Goal: Task Accomplishment & Management: Complete application form

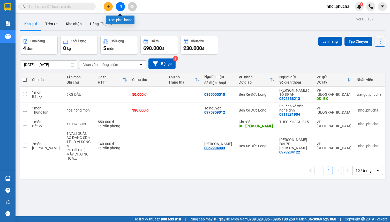
click at [121, 8] on button at bounding box center [120, 6] width 9 height 9
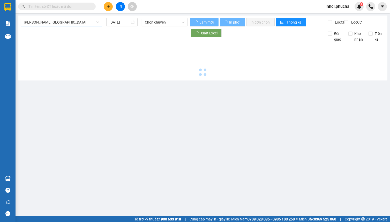
drag, startPoint x: 79, startPoint y: 23, endPoint x: 57, endPoint y: 24, distance: 22.1
click at [78, 22] on span "[PERSON_NAME][GEOGRAPHIC_DATA]" at bounding box center [61, 22] width 75 height 8
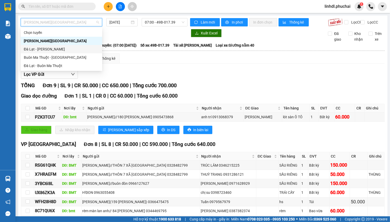
click at [44, 49] on div "Đà Lạt - [PERSON_NAME]" at bounding box center [61, 49] width 75 height 6
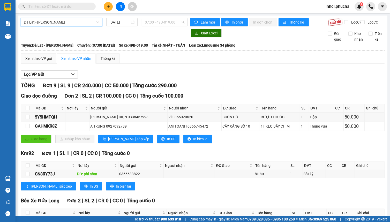
drag, startPoint x: 155, startPoint y: 24, endPoint x: 170, endPoint y: 27, distance: 14.7
click at [155, 24] on span "07:00 - 49B-019.00" at bounding box center [165, 22] width 40 height 8
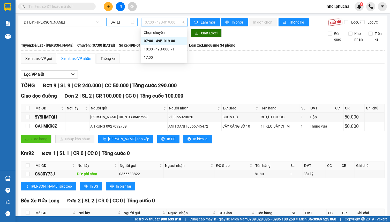
click at [120, 24] on input "12/08/2025" at bounding box center [120, 22] width 21 height 6
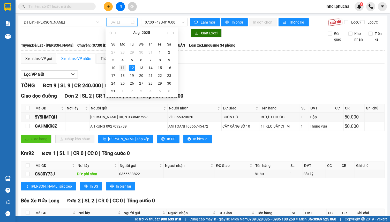
click at [122, 66] on div "11" at bounding box center [123, 68] width 6 height 6
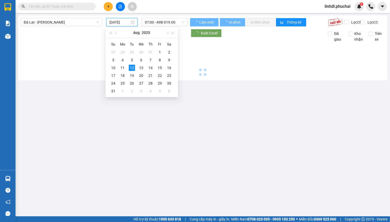
type input "11/08/2025"
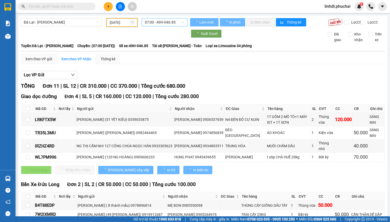
click at [162, 22] on span "07:00 - 49H-046.85" at bounding box center [165, 22] width 40 height 8
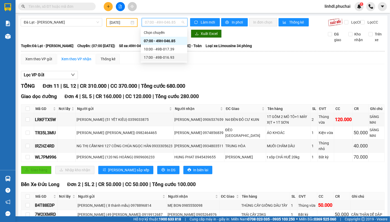
click at [160, 55] on div "17:00 - 49B-016.93" at bounding box center [164, 58] width 40 height 6
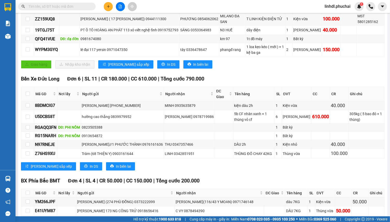
scroll to position [174, 0]
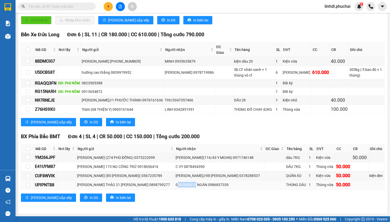
drag, startPoint x: 170, startPoint y: 186, endPoint x: 189, endPoint y: 184, distance: 18.7
click at [189, 184] on div "0962838915 NGÂN 0986837339" at bounding box center [220, 185] width 88 height 6
click at [176, 186] on div "0962838915 NGÂN 0986837339" at bounding box center [220, 185] width 88 height 6
drag, startPoint x: 169, startPoint y: 186, endPoint x: 188, endPoint y: 187, distance: 19.2
click at [188, 187] on div "0962838915 NGÂN 0986837339" at bounding box center [220, 185] width 88 height 6
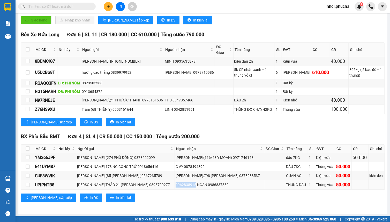
copy div "0962838915"
click at [109, 7] on icon "plus" at bounding box center [109, 7] width 4 height 4
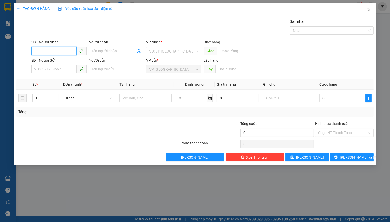
click at [53, 49] on input "SĐT Người Nhận" at bounding box center [53, 51] width 45 height 8
paste input "0962838915"
type input "0962838915"
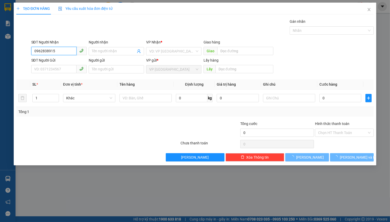
click at [65, 49] on input "0962838915" at bounding box center [53, 51] width 45 height 8
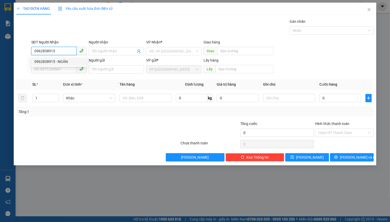
click at [70, 60] on div "0962838915 - NGÂN" at bounding box center [58, 62] width 49 height 6
type input "NGÂN"
type input "50.000"
type input "0962838915"
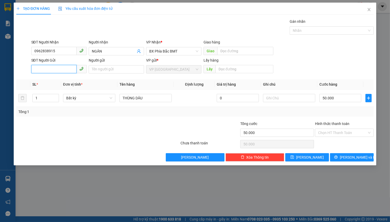
click at [62, 70] on input "SĐT Người Gửi" at bounding box center [53, 69] width 45 height 8
click at [62, 80] on div "0898799277 - NGUYỄN THỊ BÍCH THẢO 21 CAO THẮNG" at bounding box center [81, 80] width 95 height 6
type input "0898799277"
type input "NGUYỄN THỊ BÍCH THẢO 21 CAO THẮNG"
click at [70, 98] on span "Bất kỳ" at bounding box center [89, 98] width 46 height 8
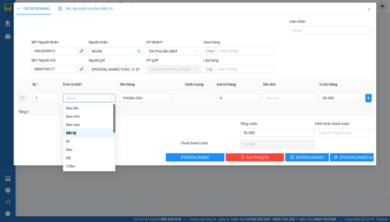
type input "t"
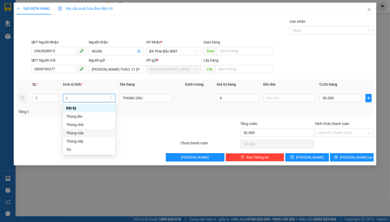
click at [105, 134] on div "Thùng vừa" at bounding box center [89, 133] width 46 height 6
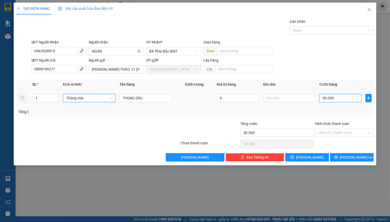
click at [338, 96] on input "50.000" at bounding box center [341, 98] width 42 height 8
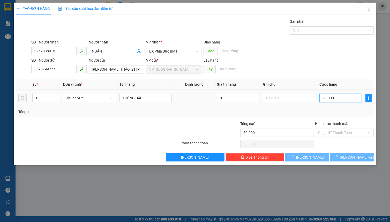
type input "0"
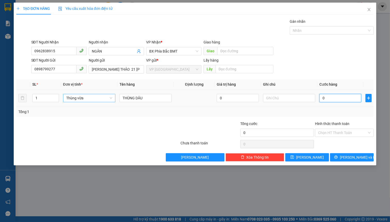
type input "5"
type input "05"
type input "50"
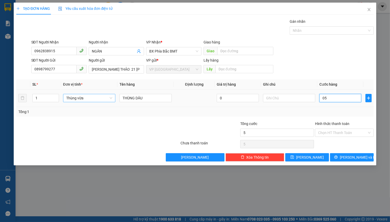
type input "050"
type input "500"
type input "0.500"
type input "5.000"
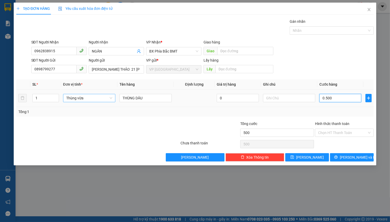
type input "5.000"
type input "05.000"
type input "50.000"
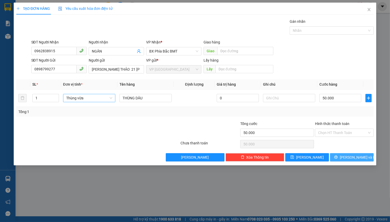
click at [339, 155] on button "Lưu và In" at bounding box center [352, 157] width 44 height 8
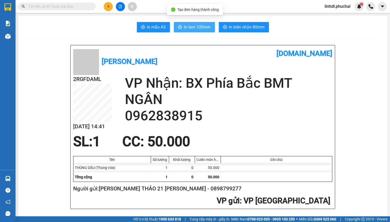
click at [189, 28] on span "In tem 100mm" at bounding box center [197, 27] width 27 height 6
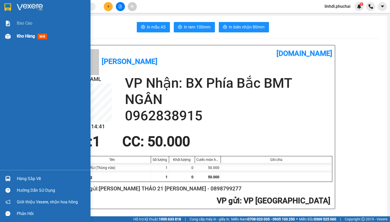
click at [17, 33] on div "Kho hàng mới" at bounding box center [33, 36] width 32 height 6
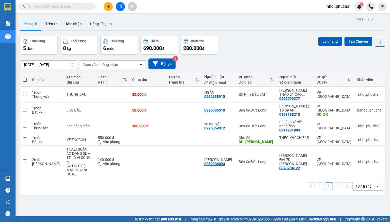
click at [237, 56] on div "10/08/2025 – 12/08/2025 Press the down arrow key to interact with the calendar …" at bounding box center [203, 64] width 366 height 18
click at [120, 6] on icon "file-add" at bounding box center [121, 7] width 4 height 4
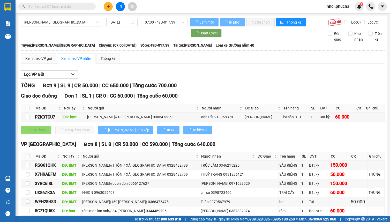
click at [71, 25] on span "[PERSON_NAME][GEOGRAPHIC_DATA]" at bounding box center [61, 22] width 75 height 8
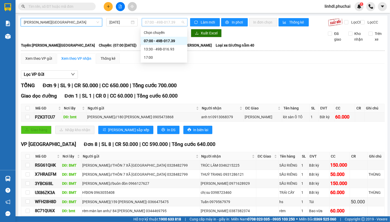
drag, startPoint x: 154, startPoint y: 26, endPoint x: 184, endPoint y: 30, distance: 30.3
click at [156, 25] on span "07:00 - 49B-017.39" at bounding box center [165, 22] width 40 height 8
click at [170, 39] on div "07:00 - 49B-017.39" at bounding box center [164, 41] width 40 height 6
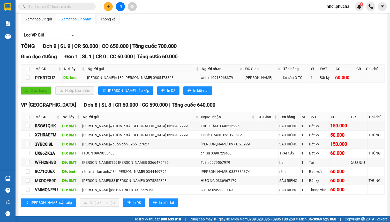
scroll to position [48, 0]
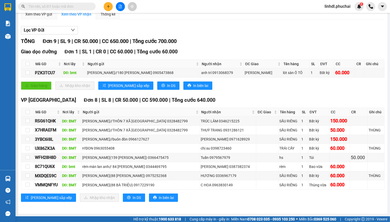
click at [58, 7] on input "text" at bounding box center [58, 7] width 61 height 6
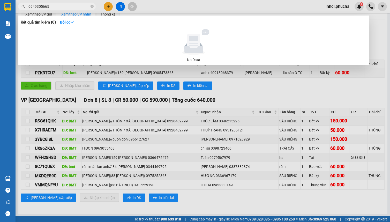
click at [225, 94] on div at bounding box center [195, 111] width 390 height 222
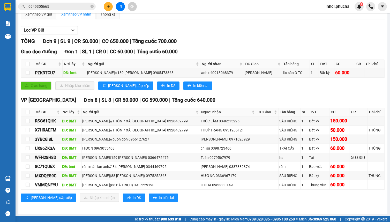
click at [67, 7] on input "0949305665" at bounding box center [58, 7] width 61 height 6
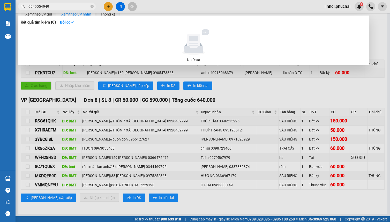
type input "0949054949"
click at [52, 6] on input "0949054949" at bounding box center [58, 7] width 61 height 6
type input "0888784477"
click at [218, 92] on div at bounding box center [195, 111] width 390 height 222
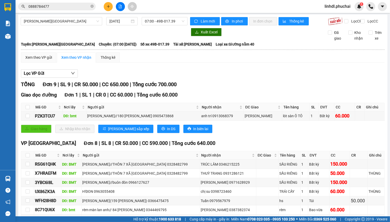
scroll to position [0, 0]
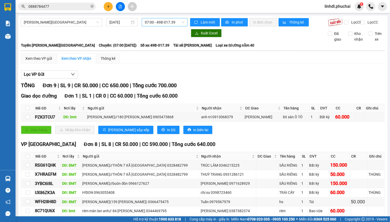
click at [172, 22] on span "07:00 - 49B-017.39" at bounding box center [165, 22] width 40 height 8
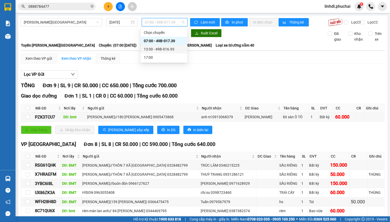
click at [160, 46] on div "13:30 - 49B-016.93" at bounding box center [164, 49] width 47 height 8
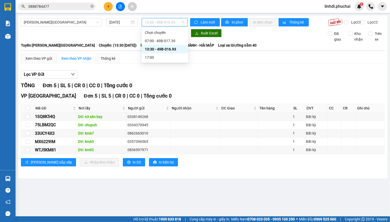
click at [143, 22] on div "13:30 - 49B-016.93" at bounding box center [165, 22] width 46 height 8
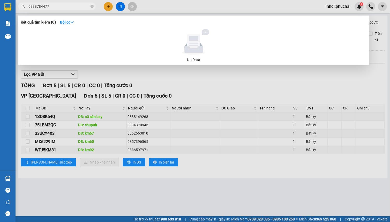
drag, startPoint x: 50, startPoint y: 6, endPoint x: 57, endPoint y: 5, distance: 6.8
click at [51, 6] on input "0888784477" at bounding box center [58, 7] width 61 height 6
click at [347, 78] on div at bounding box center [195, 111] width 390 height 222
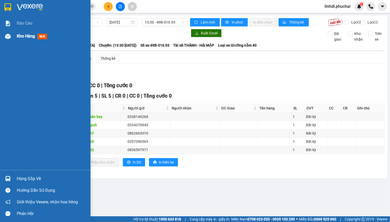
click at [17, 39] on span "Kho hàng" at bounding box center [26, 36] width 18 height 5
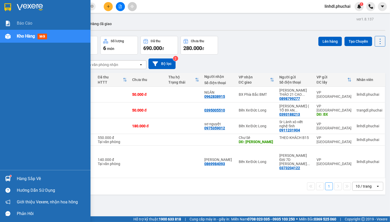
click at [5, 41] on div at bounding box center [7, 36] width 9 height 9
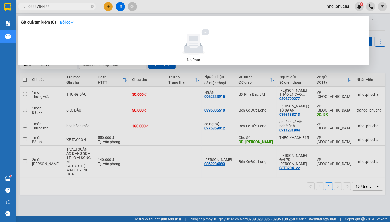
click at [63, 5] on input "0888784477" at bounding box center [58, 7] width 61 height 6
click at [106, 9] on div at bounding box center [195, 111] width 390 height 222
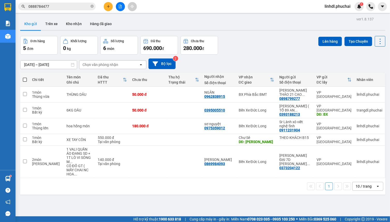
click at [111, 13] on div "Kết quả tìm kiếm ( 0 ) Bộ lọc No Data 0888784477 linhdl.phuchai 1" at bounding box center [195, 6] width 390 height 13
click at [109, 8] on icon "plus" at bounding box center [109, 7] width 4 height 4
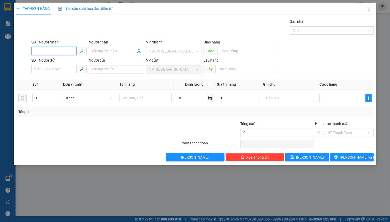
click at [44, 49] on input "SĐT Người Nhận" at bounding box center [53, 51] width 45 height 8
type input "0932057067"
click at [67, 62] on div "0932057067 - c duyên" at bounding box center [58, 62] width 49 height 6
type input "c duyên"
type input "70.000"
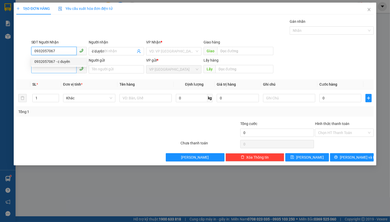
type input "70.000"
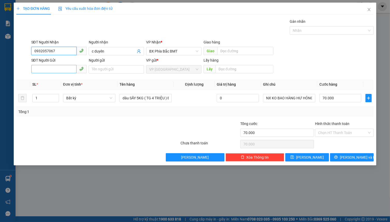
type input "0932057067"
click at [61, 72] on input "SĐT Người Gửi" at bounding box center [53, 69] width 45 height 8
click at [61, 71] on input "0979079097" at bounding box center [53, 69] width 45 height 8
type input "0979079097"
click at [101, 70] on input "Người gửi" at bounding box center [116, 69] width 55 height 8
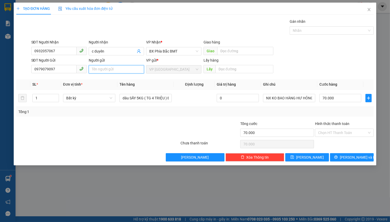
type input "d"
click at [76, 98] on span "Bất kỳ" at bounding box center [89, 98] width 46 height 8
type input "đăng quang duy 59 nguyễn hoàng"
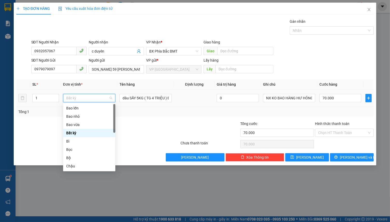
scroll to position [0, 0]
type input "t"
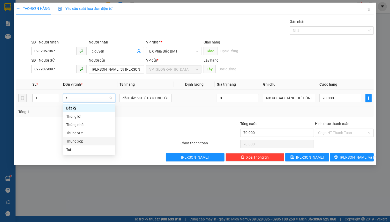
click at [80, 142] on div "Thùng xốp" at bounding box center [89, 142] width 46 height 6
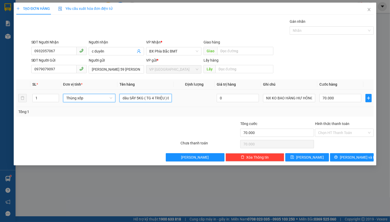
click at [139, 97] on input "dâu SẤY 5KG ( TG 4 TRIỆU ) ĐÃ BÁO KHÁCH ĐỀN HƯ HỎNG KO ĐỀN QUÁ 2 TRIỆU RỒI" at bounding box center [146, 98] width 52 height 8
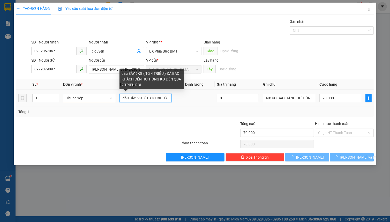
click at [139, 97] on input "dâu SẤY 5KG ( TG 4 TRIỆU ) ĐÃ BÁO KHÁCH ĐỀN HƯ HỎNG KO ĐỀN QUÁ 2 TRIỆU RỒI" at bounding box center [146, 98] width 52 height 8
type input "0"
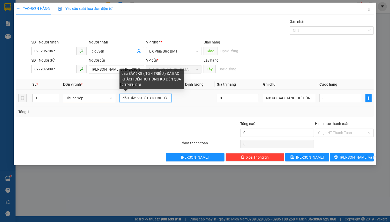
click at [139, 97] on input "dâu SẤY 5KG ( TG 4 TRIỆU ) ĐÃ BÁO KHÁCH ĐỀN HƯ HỎNG KO ĐỀN QUÁ 2 TRIỆU RỒI" at bounding box center [146, 98] width 52 height 8
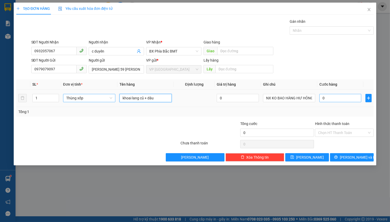
type input "khoai lang củ + dâu"
click at [336, 101] on input "0" at bounding box center [341, 98] width 42 height 8
type input "6"
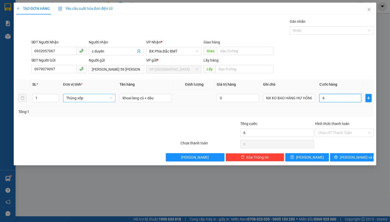
type input "60"
type input "600"
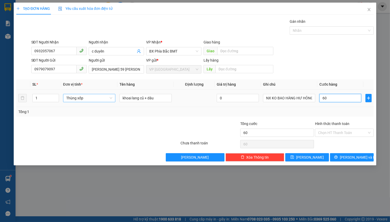
type input "600"
type input "6.000"
type input "60.000"
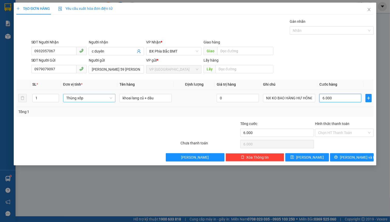
type input "60.000"
click at [346, 130] on input "Hình thức thanh toán" at bounding box center [342, 133] width 49 height 8
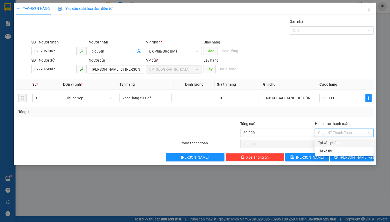
click at [331, 141] on div "Tại văn phòng" at bounding box center [344, 143] width 53 height 6
type input "0"
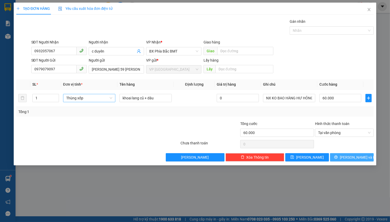
drag, startPoint x: 348, startPoint y: 155, endPoint x: 342, endPoint y: 147, distance: 9.8
click at [348, 155] on span "Lưu và In" at bounding box center [358, 158] width 36 height 6
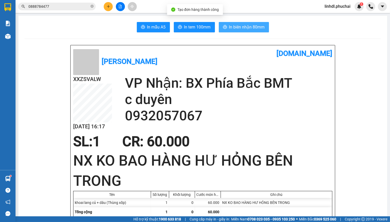
click at [237, 23] on button "In biên nhận 80mm" at bounding box center [244, 27] width 50 height 10
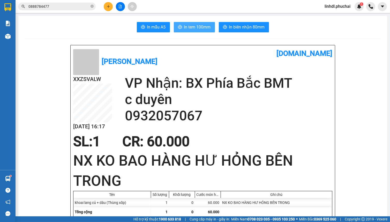
click at [200, 25] on span "In tem 100mm" at bounding box center [197, 27] width 27 height 6
click at [246, 28] on span "In biên nhận 80mm" at bounding box center [247, 27] width 36 height 6
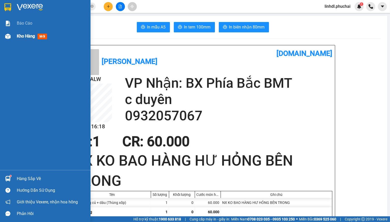
click at [9, 32] on div at bounding box center [7, 36] width 9 height 9
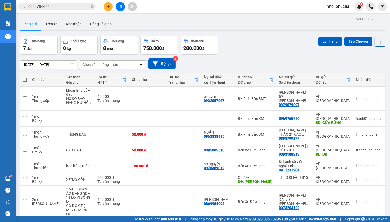
click at [73, 8] on input "0888784477" at bounding box center [58, 7] width 61 height 6
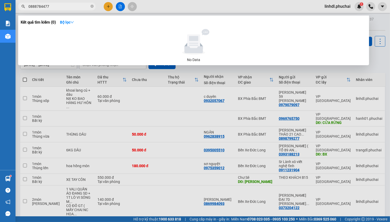
click at [73, 7] on input "0888784477" at bounding box center [58, 7] width 61 height 6
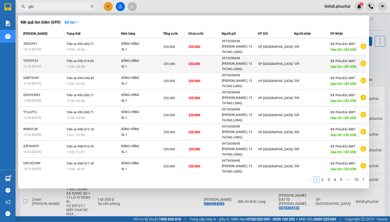
type input "gái"
click at [206, 69] on td "220.000" at bounding box center [204, 63] width 33 height 17
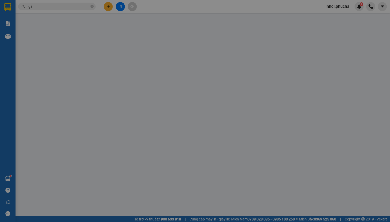
type input "CÂY GÒN"
type input "0972650698"
type input "220.000"
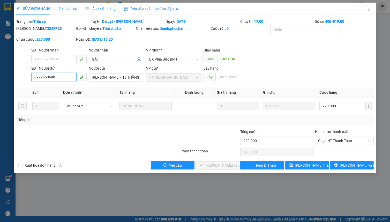
click at [66, 78] on input "0972650698" at bounding box center [53, 77] width 45 height 8
click at [369, 11] on icon "close" at bounding box center [369, 9] width 3 height 3
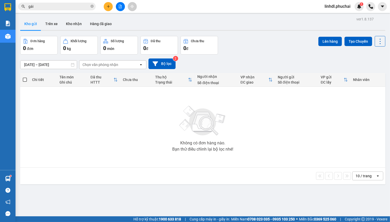
click at [104, 8] on button at bounding box center [108, 6] width 9 height 9
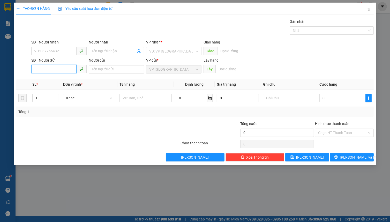
click at [56, 69] on input "SĐT Người Gửi" at bounding box center [53, 69] width 45 height 8
paste input "0972650698"
type input "0972650698"
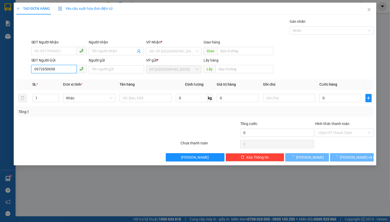
click at [68, 70] on input "0972650698" at bounding box center [53, 69] width 45 height 8
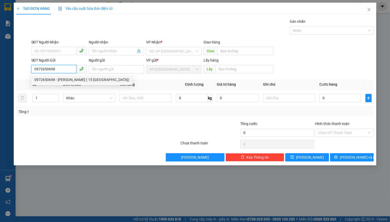
drag, startPoint x: 68, startPoint y: 70, endPoint x: 57, endPoint y: 81, distance: 15.8
click at [57, 81] on div "0972650698 - NG VĂN CHINH ( 15 THĂNG LONG)" at bounding box center [81, 80] width 95 height 6
type input "GÁI"
type input "CÂY GÒN"
type input "NG VĂN CHINH ( 15 THĂNG LONG)"
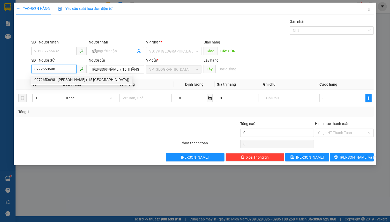
type input "220.000"
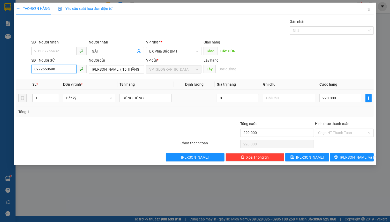
type input "0972650698"
click at [83, 93] on div "Bất kỳ" at bounding box center [89, 98] width 52 height 10
click at [86, 100] on span "Bất kỳ" at bounding box center [89, 98] width 46 height 8
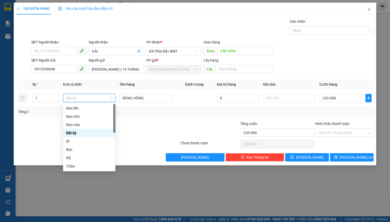
type input "t"
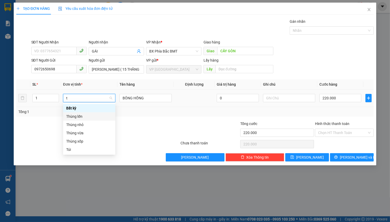
click at [104, 115] on div "Thùng lớn" at bounding box center [89, 117] width 46 height 6
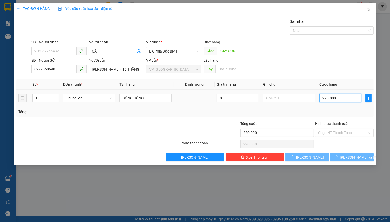
click at [333, 98] on input "220.000" at bounding box center [341, 98] width 42 height 8
type input "0"
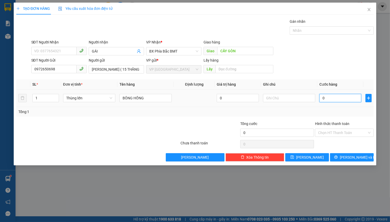
type input "2"
type input "22"
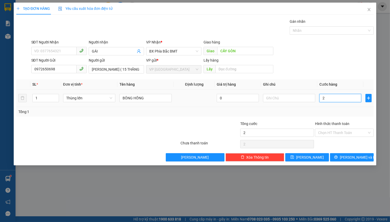
type input "22"
type input "220"
type input "2.200"
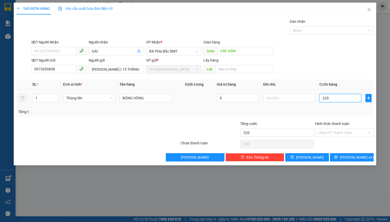
type input "2.200"
type input "22.000"
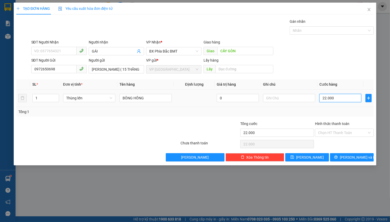
type input "220.000"
click at [342, 158] on button "Lưu và In" at bounding box center [352, 157] width 44 height 8
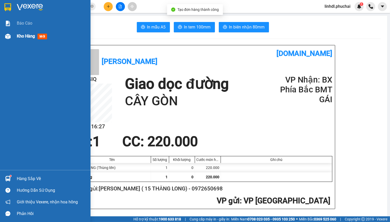
click at [14, 40] on div "Kho hàng mới" at bounding box center [45, 36] width 91 height 13
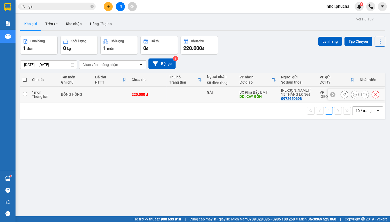
click at [142, 97] on td "220.000 đ" at bounding box center [148, 95] width 38 height 16
checkbox input "true"
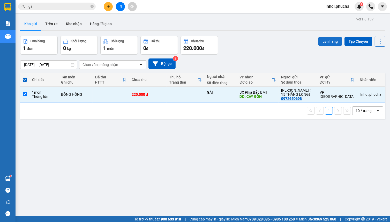
click at [329, 41] on button "Lên hàng" at bounding box center [331, 41] width 24 height 9
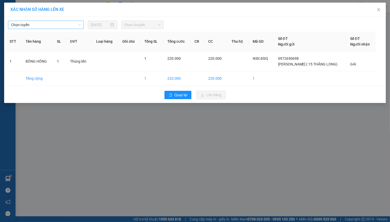
click at [59, 25] on span "Chọn tuyến" at bounding box center [46, 25] width 70 height 8
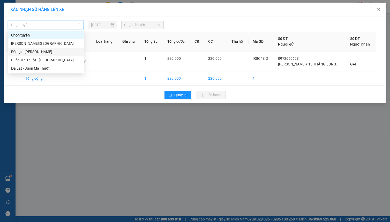
click at [47, 49] on div "Đà Lạt - Gia Lai" at bounding box center [46, 52] width 70 height 6
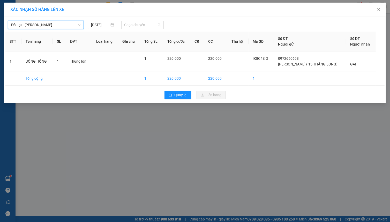
drag, startPoint x: 150, startPoint y: 24, endPoint x: 160, endPoint y: 37, distance: 16.8
click at [151, 24] on span "Chọn chuyến" at bounding box center [143, 25] width 36 height 8
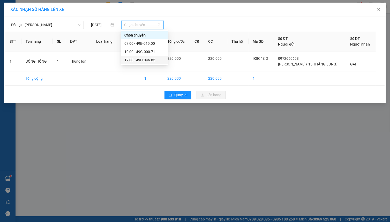
click at [149, 59] on div "17:00 - 49H-046.85" at bounding box center [145, 60] width 40 height 6
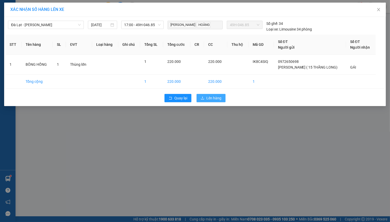
click at [208, 97] on span "Lên hàng" at bounding box center [214, 98] width 15 height 6
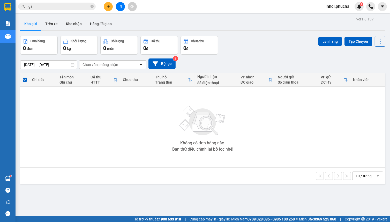
click at [99, 118] on div "Không có đơn hàng nào. Bạn thử điều chỉnh lại bộ lọc nhé!" at bounding box center [203, 127] width 360 height 78
click at [119, 6] on icon "file-add" at bounding box center [121, 7] width 4 height 4
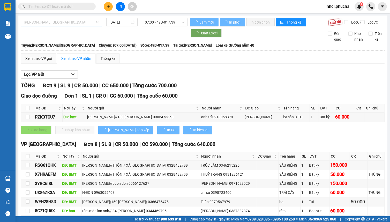
click at [58, 20] on span "[PERSON_NAME][GEOGRAPHIC_DATA]" at bounding box center [61, 22] width 75 height 8
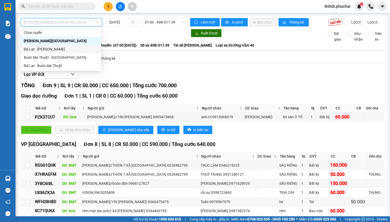
click at [45, 50] on div "Đà Lạt - Gia Lai" at bounding box center [61, 49] width 75 height 6
type input "12/08/2025"
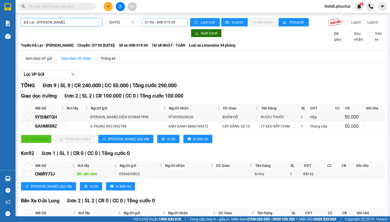
click at [158, 24] on span "07:00 - 49B-019.00" at bounding box center [165, 22] width 40 height 8
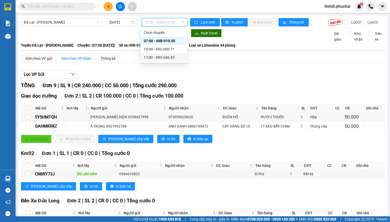
click at [163, 56] on div "17:00 - 49H-046.85" at bounding box center [164, 58] width 40 height 6
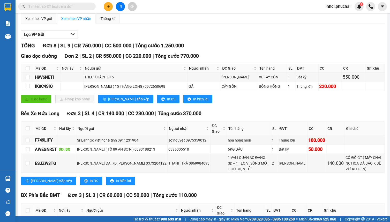
scroll to position [16, 0]
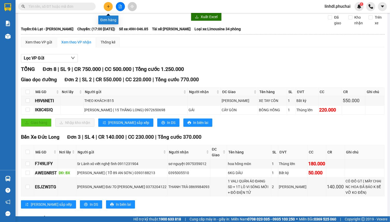
click at [110, 5] on button at bounding box center [108, 6] width 9 height 9
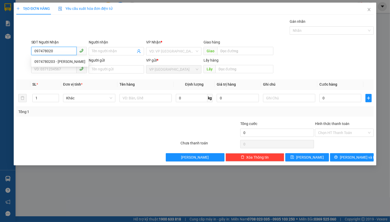
type input "0974780203"
click at [58, 61] on div "0974780203 - TRINH" at bounding box center [59, 62] width 51 height 6
type input "TRINH"
type input "CHƯ SÊ"
type input "40.000"
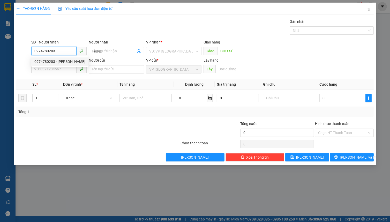
type input "40.000"
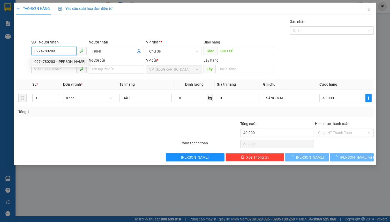
type input "0974780203"
click at [61, 65] on input "SĐT Người Gửi" at bounding box center [53, 69] width 45 height 8
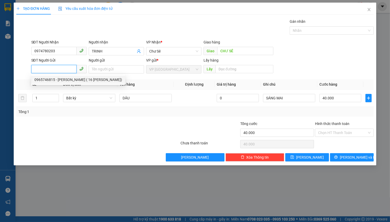
click at [61, 80] on div "0965746815 - NGUYỄN THỊ HIỀN ( 16 NGUYỂN TỬ LỰC)" at bounding box center [78, 80] width 88 height 6
type input "0965746815"
type input "NGUYỄN THỊ HIỀN ( 16 NGUYỂN TỬ LỰC)"
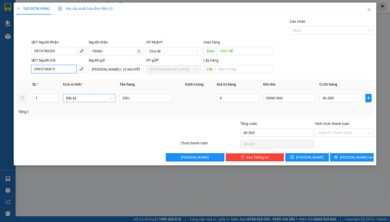
click at [82, 100] on span "Bất kỳ" at bounding box center [89, 98] width 46 height 8
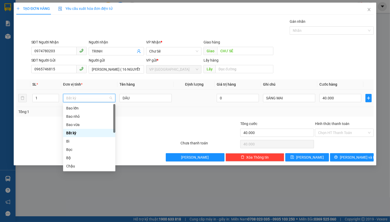
type input "T"
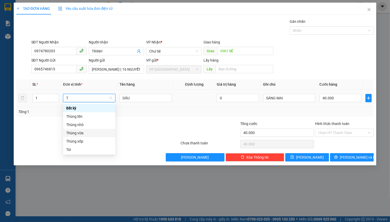
click at [88, 130] on div "Thùng vừa" at bounding box center [89, 133] width 46 height 6
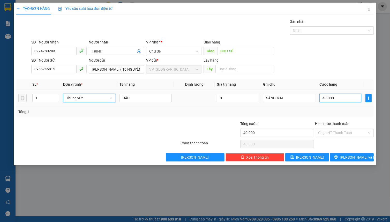
click at [340, 98] on input "40.000" at bounding box center [341, 98] width 42 height 8
type input "0"
type input "5"
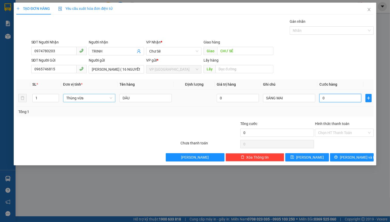
type input "5"
type input "05"
type input "50"
type input "050"
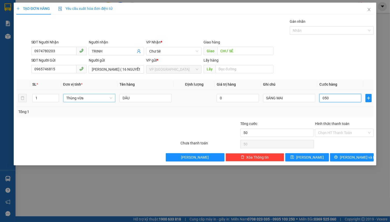
type input "500"
type input "0.500"
type input "5.000"
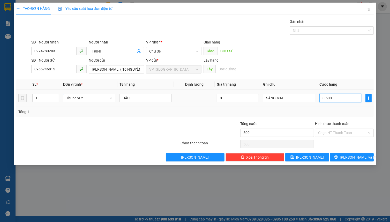
type input "05.000"
type input "50.000"
click at [346, 132] on input "Hình thức thanh toán" at bounding box center [342, 133] width 49 height 8
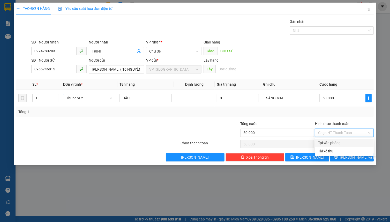
click at [346, 142] on div "Tại văn phòng" at bounding box center [344, 143] width 53 height 6
type input "0"
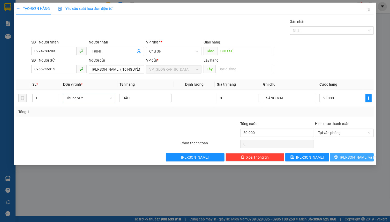
click at [349, 157] on span "[PERSON_NAME] và In" at bounding box center [358, 158] width 36 height 6
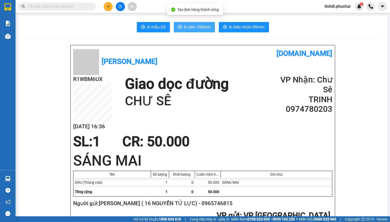
click at [187, 26] on span "In tem 100mm" at bounding box center [197, 27] width 27 height 6
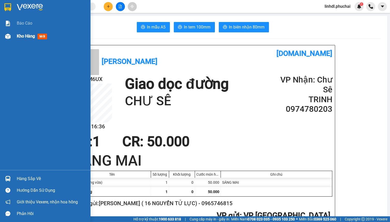
click at [10, 35] on img at bounding box center [7, 36] width 5 height 5
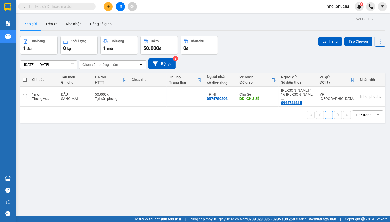
click at [100, 165] on div "ver 1.8.137 Kho gửi Trên xe Kho nhận Hàng đã giao Đơn hàng 1 đơn Khối lượng 0 k…" at bounding box center [203, 127] width 370 height 222
drag, startPoint x: 194, startPoint y: 169, endPoint x: 217, endPoint y: 148, distance: 31.2
click at [195, 169] on div "ver 1.8.137 Kho gửi Trên xe Kho nhận Hàng đã giao Đơn hàng 1 đơn Khối lượng 0 k…" at bounding box center [203, 127] width 370 height 222
click at [332, 8] on span "linhdl.phuchai" at bounding box center [338, 6] width 34 height 6
click at [339, 15] on span "Đăng xuất" at bounding box center [340, 16] width 23 height 6
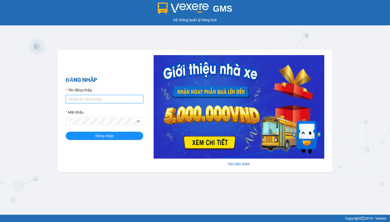
click at [86, 101] on input "Tên đăng nhập" at bounding box center [105, 99] width 78 height 8
type input "hien.phuchai"
click at [66, 132] on button "Đăng nhập" at bounding box center [105, 136] width 78 height 8
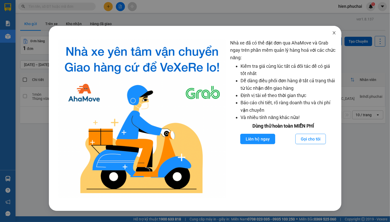
click at [333, 31] on icon "close" at bounding box center [334, 33] width 4 height 4
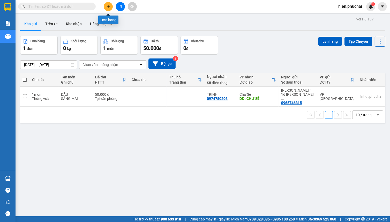
click at [107, 9] on button at bounding box center [108, 6] width 9 height 9
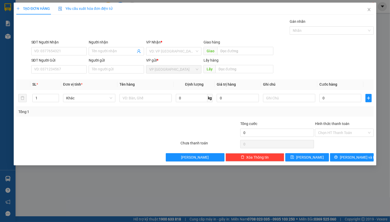
click at [62, 62] on div "SĐT Người Gửi" at bounding box center [58, 60] width 55 height 6
click at [62, 65] on input "SĐT Người Gửi" at bounding box center [58, 69] width 55 height 8
click at [64, 50] on input "SĐT Người Nhận" at bounding box center [58, 51] width 55 height 8
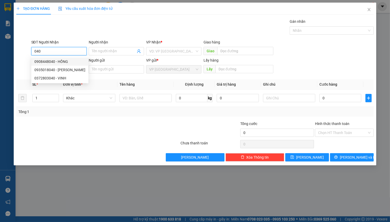
click at [59, 61] on div "0908448040 - HỒNG" at bounding box center [59, 62] width 51 height 6
type input "0908448040"
type input "HỒNG"
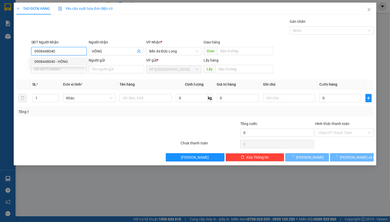
type input "60.000"
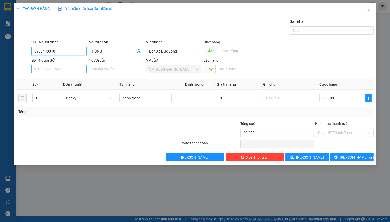
type input "0908448040"
click at [57, 69] on input "SĐT Người Gửi" at bounding box center [58, 69] width 55 height 8
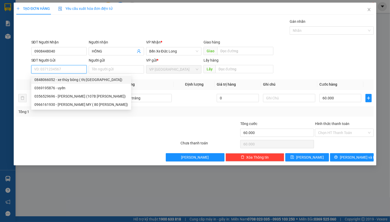
click at [68, 79] on div "0848066052 - xe thùy bông ( thị trấn d'ran đơn dương)" at bounding box center [81, 80] width 94 height 6
type input "0848066052"
type input "xe thùy bông ( thị trấn d'ran đơn dương)"
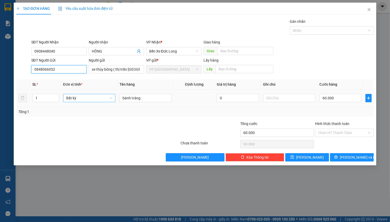
click at [82, 100] on span "Bất kỳ" at bounding box center [89, 98] width 46 height 8
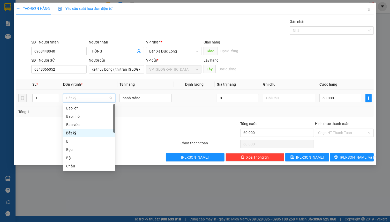
type input "t"
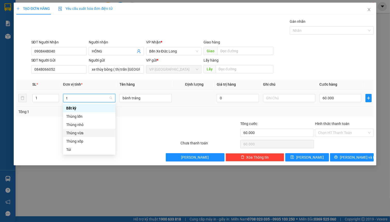
click at [86, 134] on div "Thùng vừa" at bounding box center [89, 133] width 46 height 6
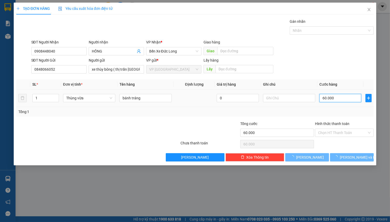
click at [354, 99] on input "60.000" at bounding box center [341, 98] width 42 height 8
type input "0"
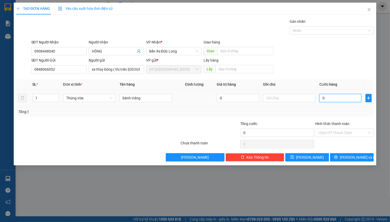
type input "6"
type input "06"
type input "60"
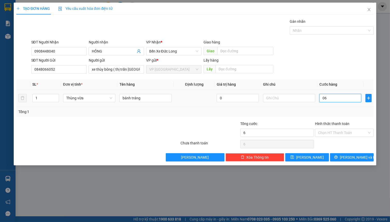
type input "060"
type input "600"
type input "0.600"
type input "6.000"
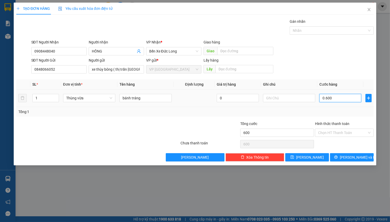
type input "6.000"
type input "06.000"
type input "60.000"
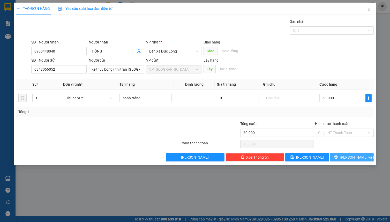
click at [348, 155] on span "[PERSON_NAME] và In" at bounding box center [358, 158] width 36 height 6
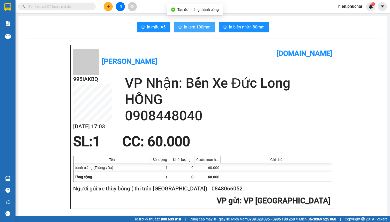
click at [197, 26] on span "In tem 100mm" at bounding box center [197, 27] width 27 height 6
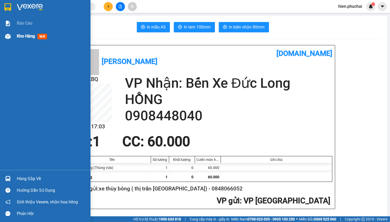
click at [13, 42] on div "Kho hàng mới" at bounding box center [45, 36] width 91 height 13
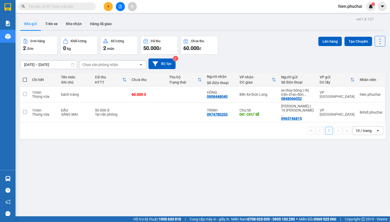
click at [341, 6] on span "hien.phuchai" at bounding box center [351, 6] width 32 height 6
click at [345, 16] on span "Đăng xuất" at bounding box center [354, 16] width 22 height 6
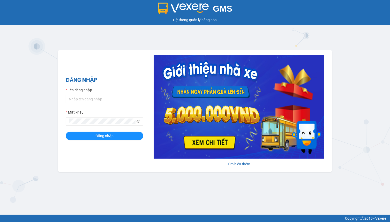
click at [117, 37] on div "GMS Hệ thống quản lý hàng hóa ĐĂNG NHẬP Tên đăng nhập Mật khẩu Đăng nhập Tìm hi…" at bounding box center [195, 107] width 390 height 215
